Goal: Information Seeking & Learning: Learn about a topic

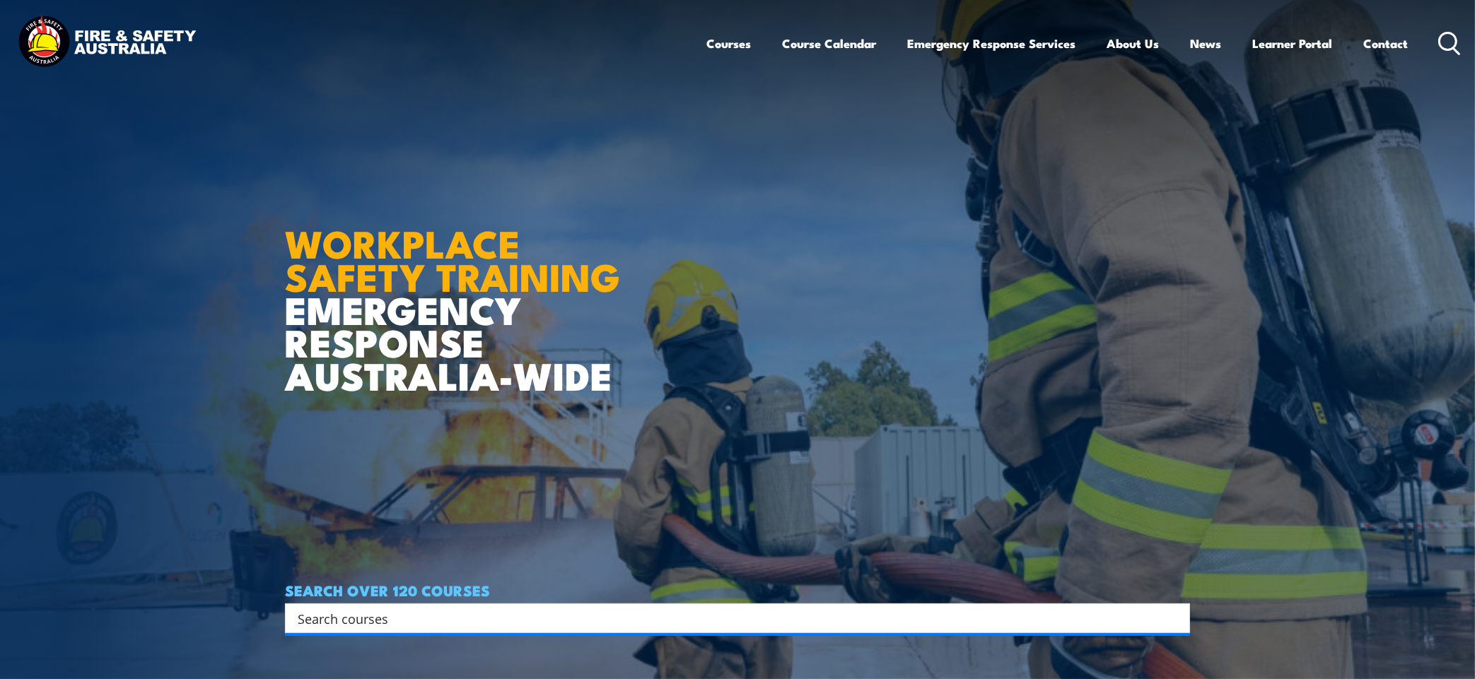
click at [344, 630] on div "Search" at bounding box center [737, 619] width 905 height 30
click at [341, 609] on input "Search input" at bounding box center [728, 618] width 861 height 21
type input "fire extinguisher"
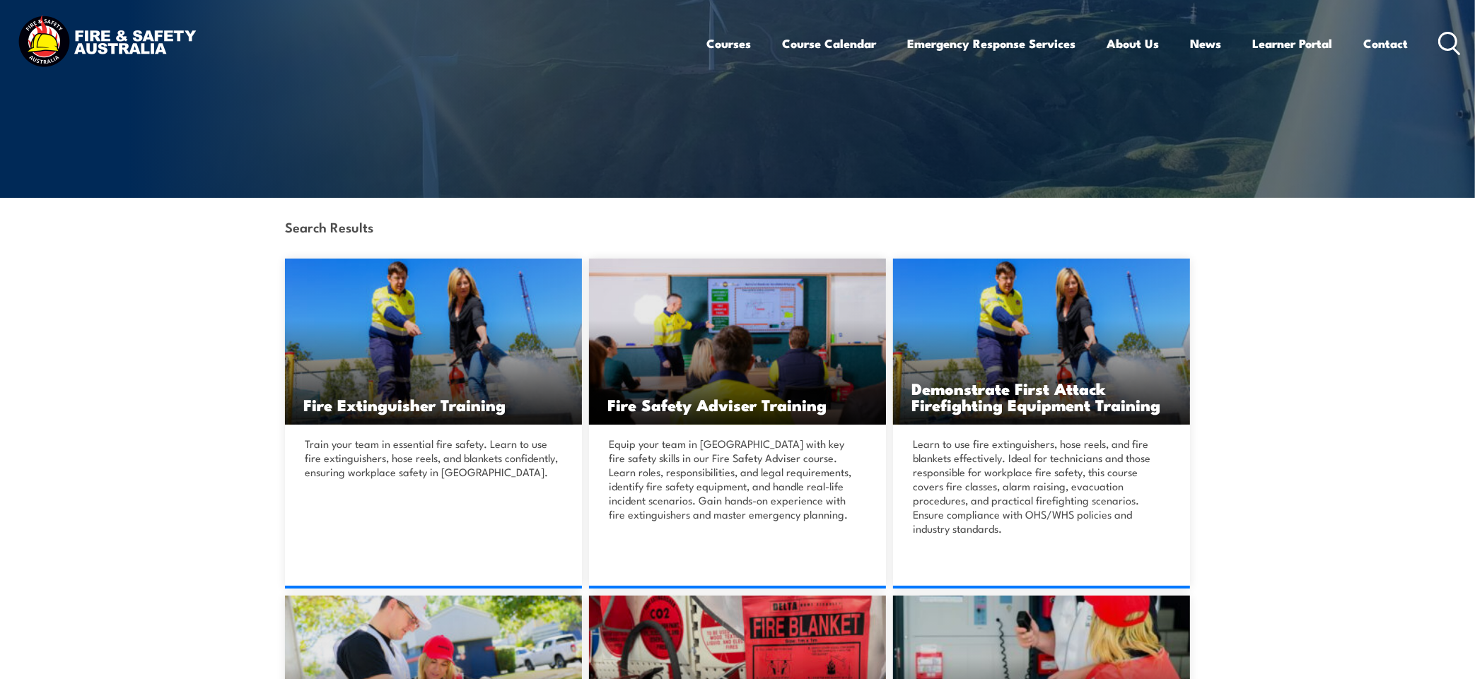
scroll to position [221, 0]
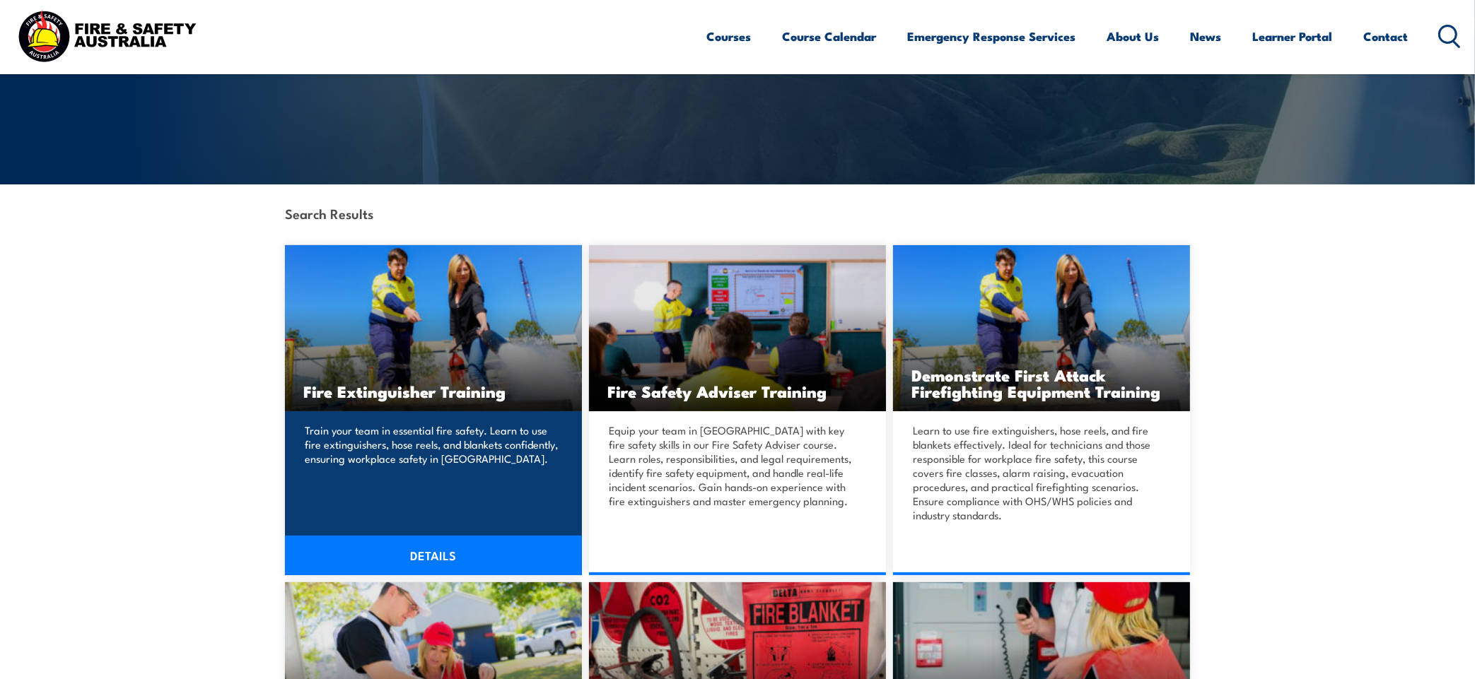
click at [404, 324] on img at bounding box center [433, 328] width 297 height 166
click at [409, 334] on img at bounding box center [433, 328] width 297 height 166
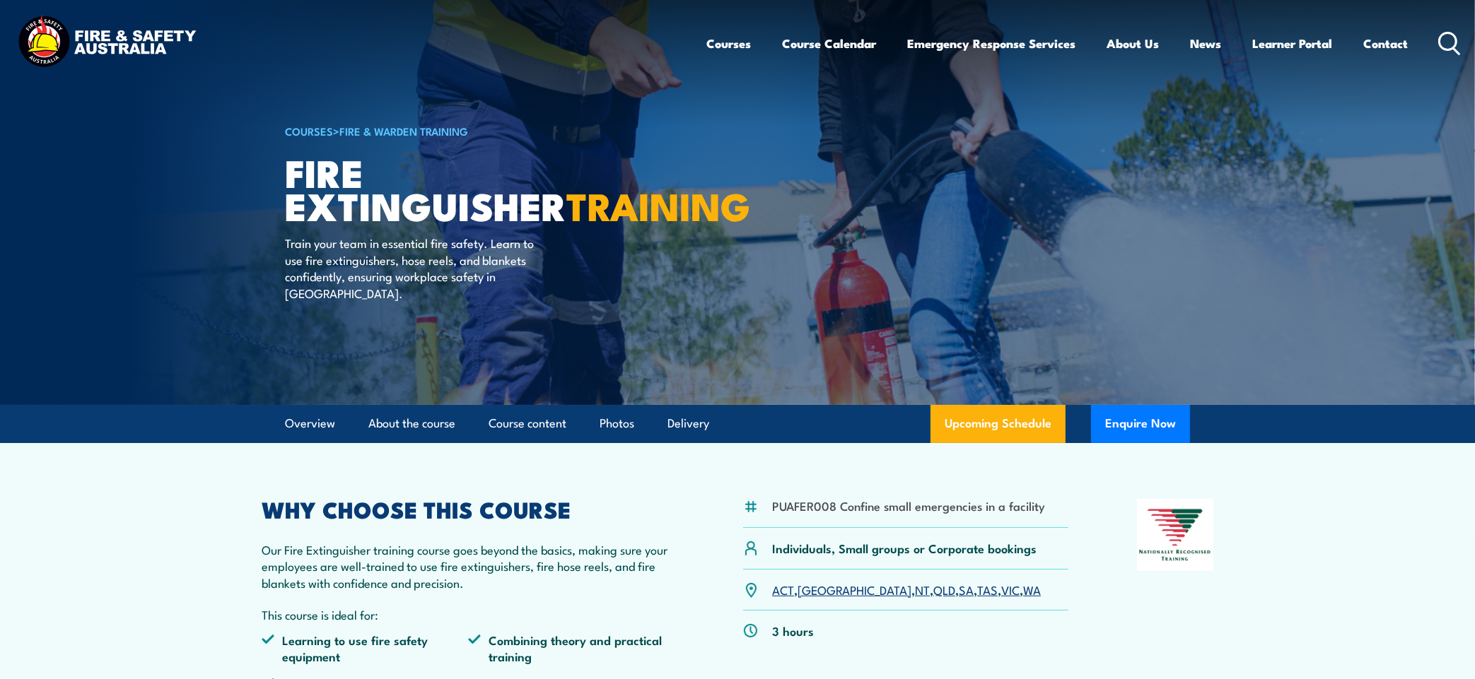
click at [819, 595] on link "NSW" at bounding box center [854, 589] width 114 height 17
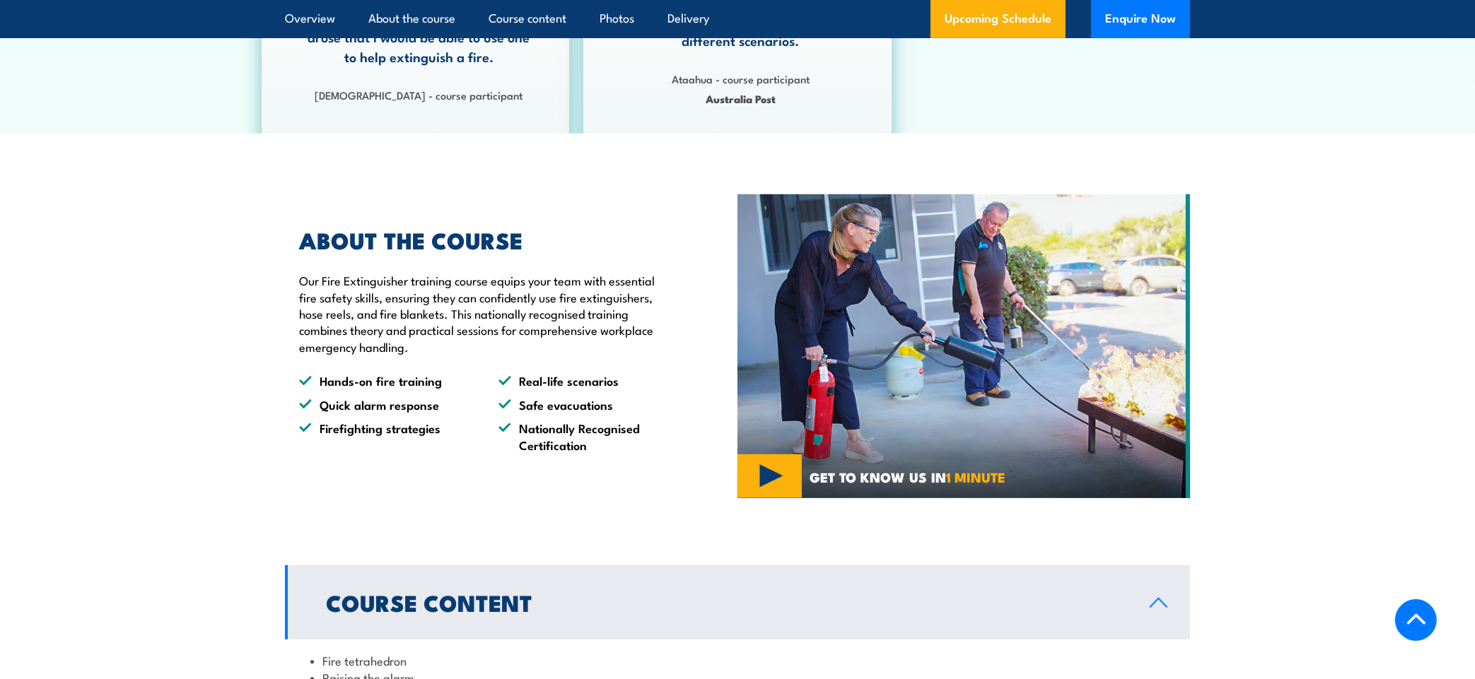
scroll to position [815, 0]
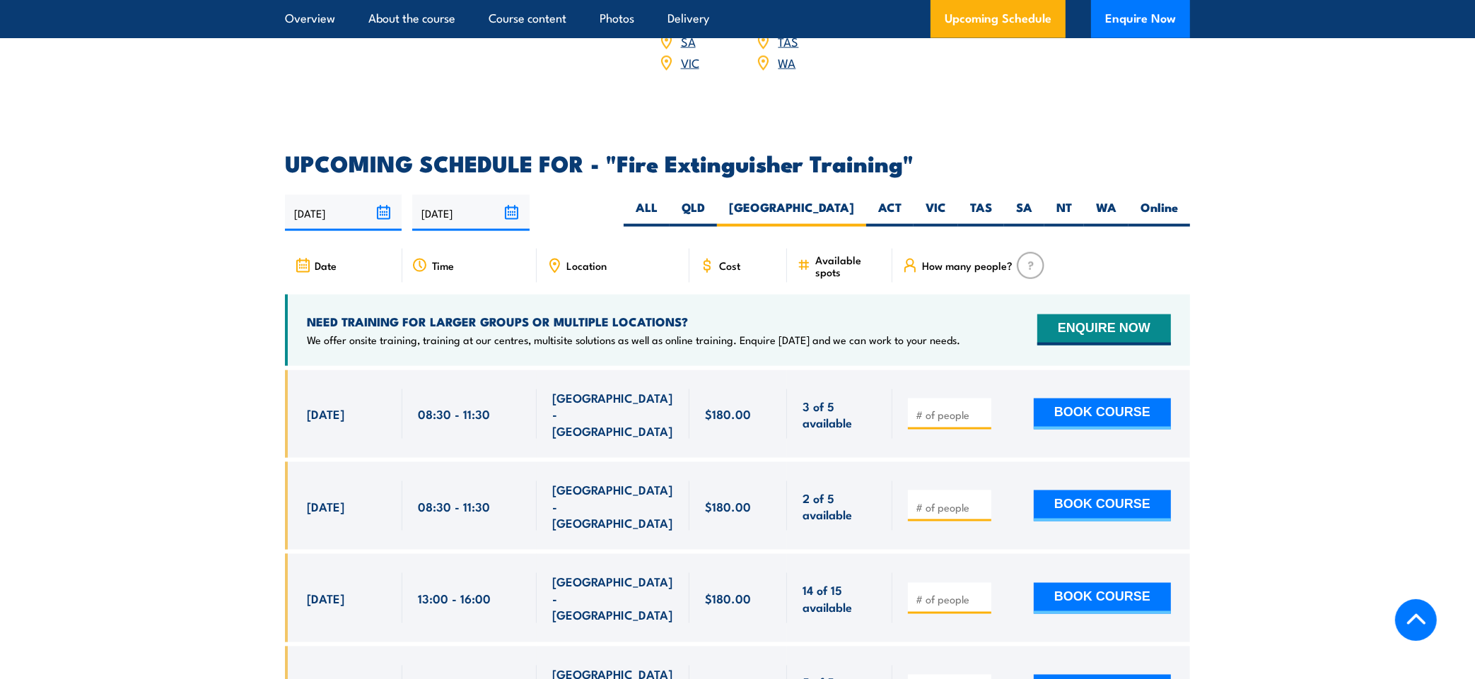
scroll to position [2240, 0]
